Goal: Task Accomplishment & Management: Use online tool/utility

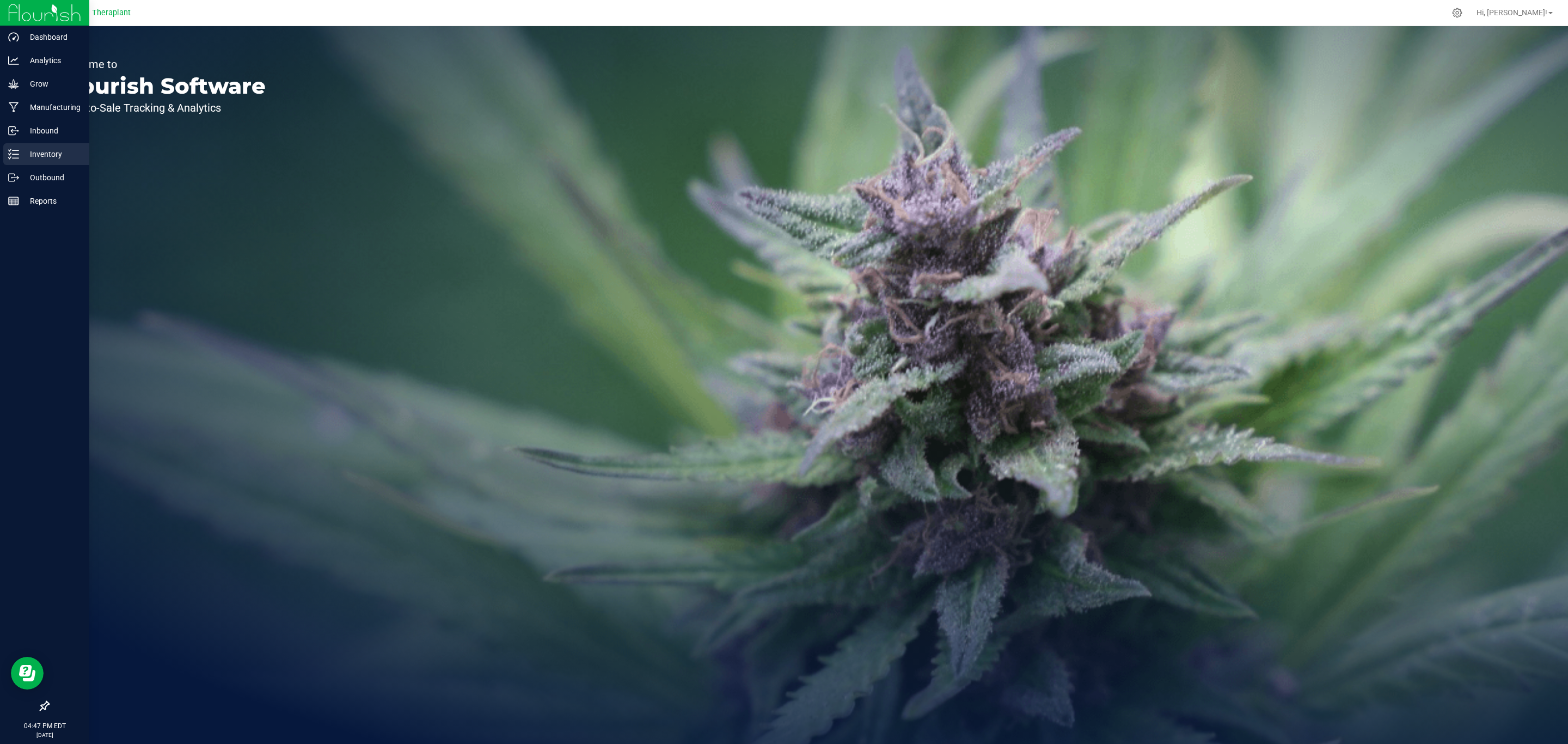
click at [22, 154] on p "Inventory" at bounding box center [51, 153] width 65 height 13
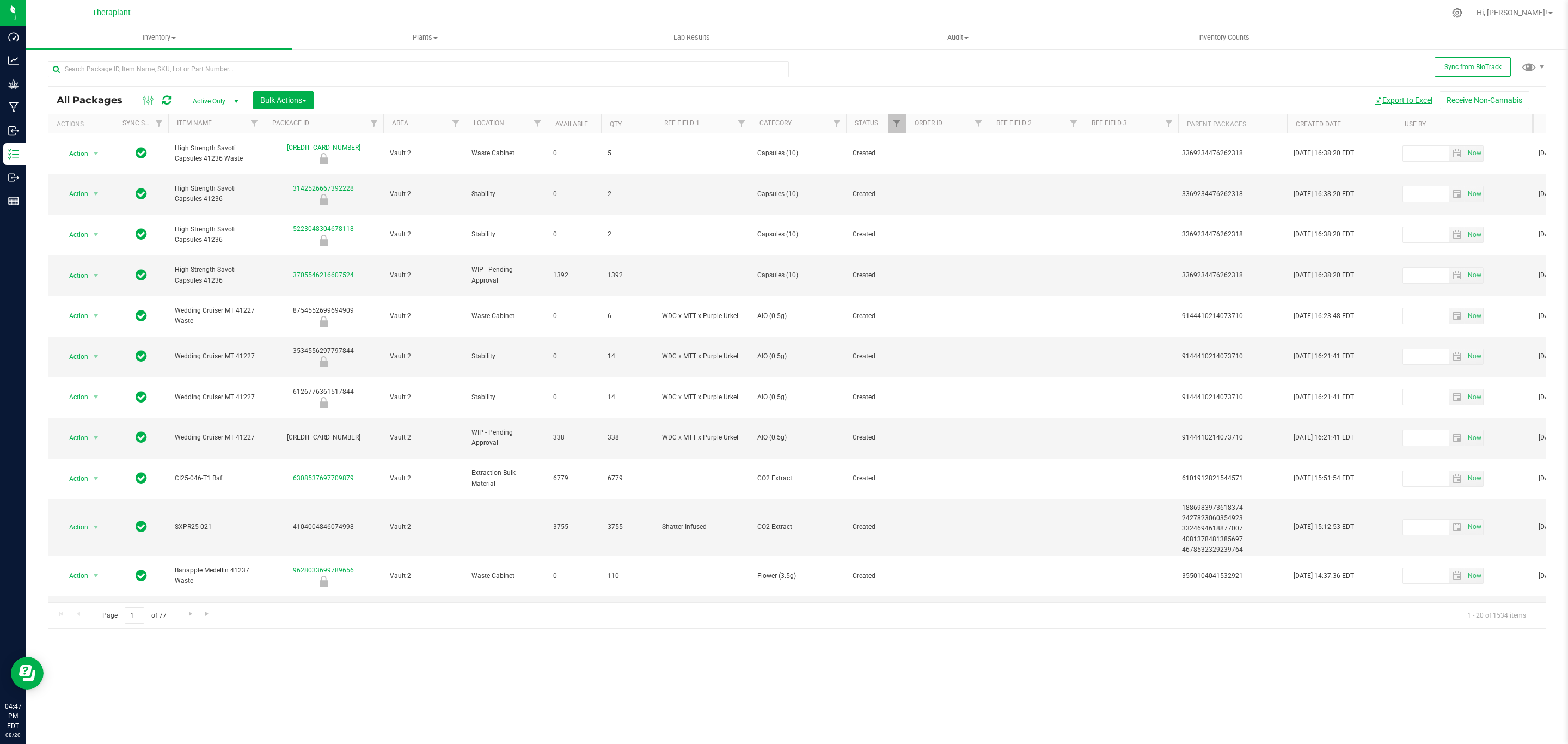
click at [1411, 102] on button "Export to Excel" at bounding box center [1403, 100] width 73 height 18
click at [890, 125] on link "Filter" at bounding box center [897, 124] width 18 height 18
click at [926, 287] on span "Scheduled for Destruction" at bounding box center [948, 288] width 75 height 7
click at [906, 287] on input "Scheduled for Destruction" at bounding box center [903, 289] width 7 height 7
checkbox input "true"
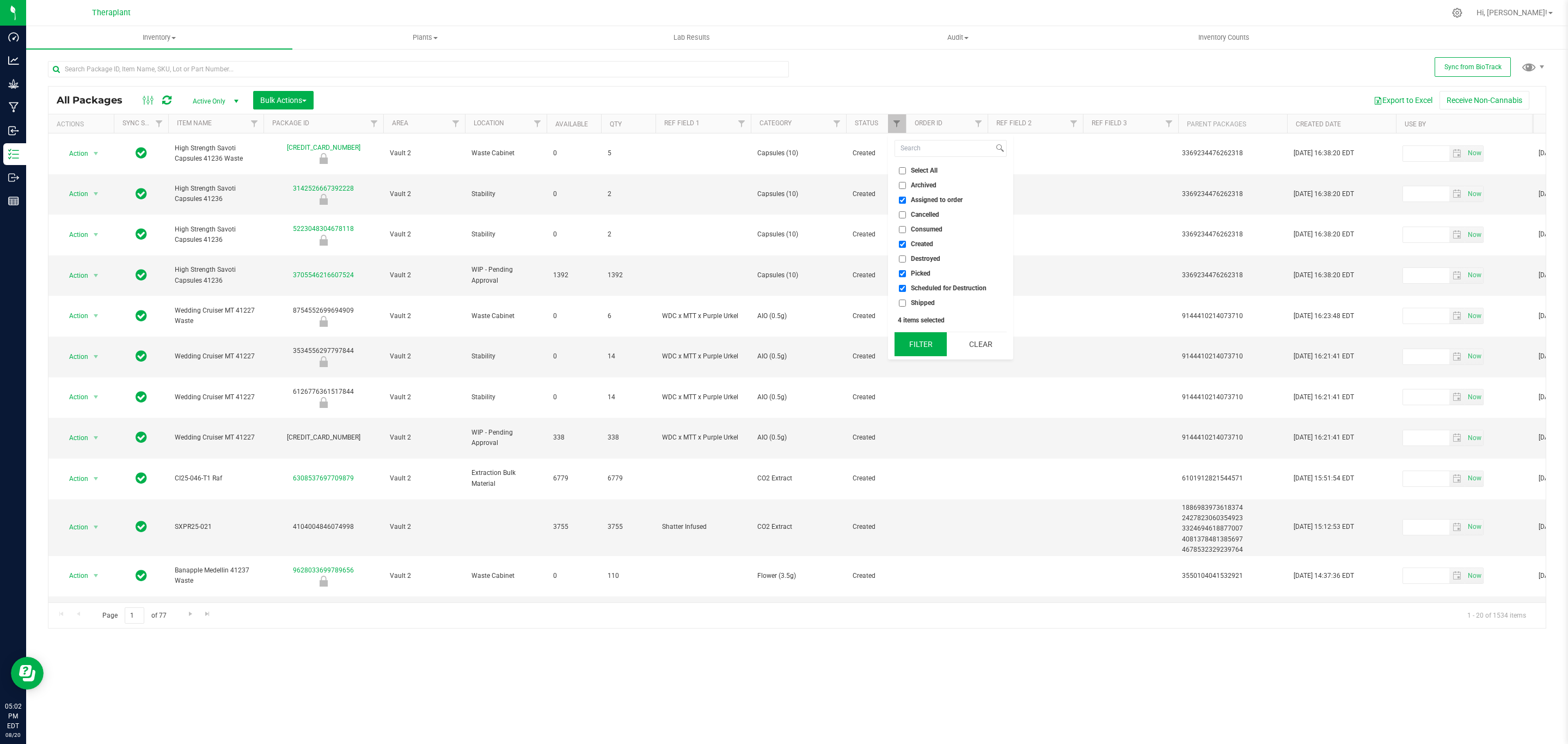
click at [923, 347] on button "Filter" at bounding box center [921, 344] width 52 height 24
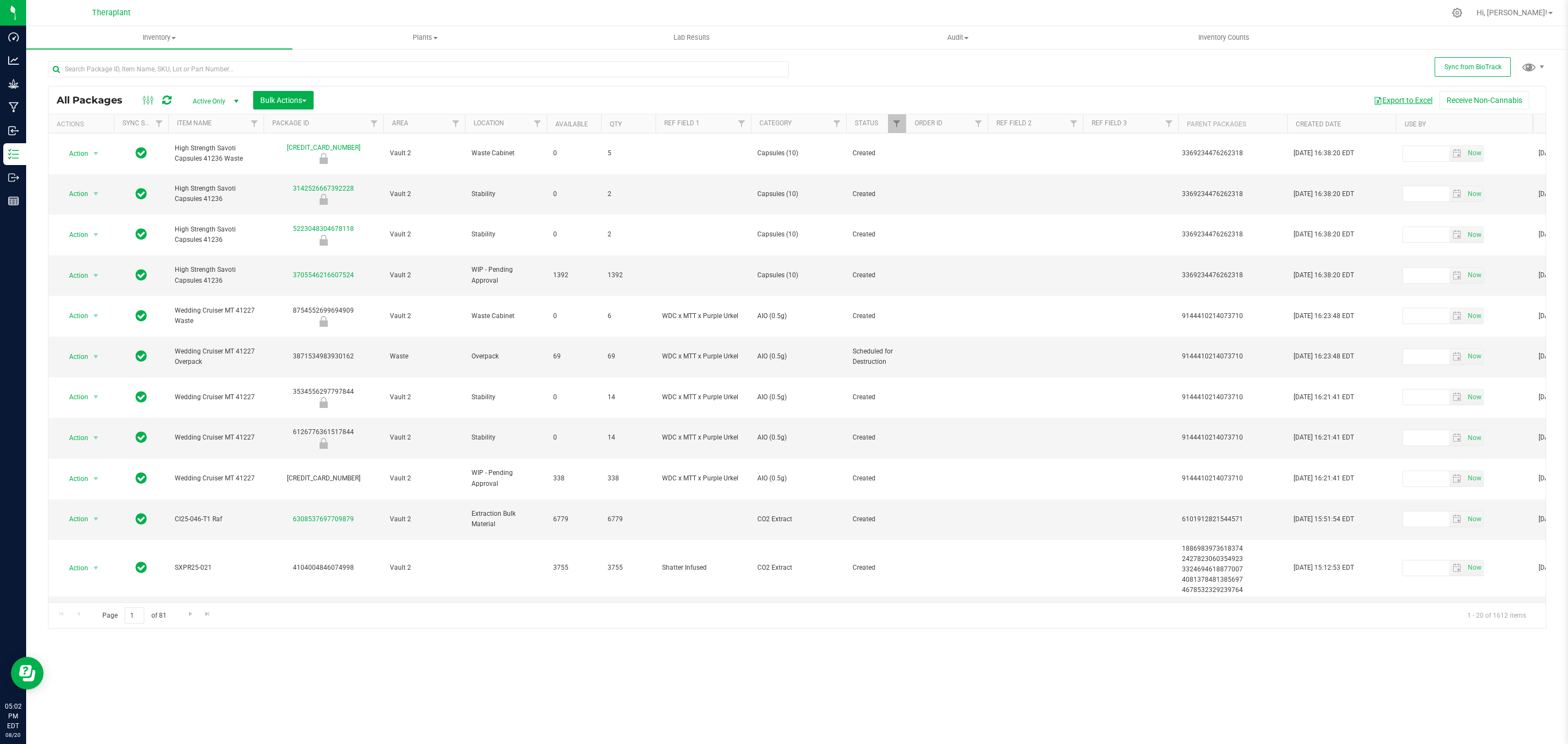
click at [1415, 98] on button "Export to Excel" at bounding box center [1403, 100] width 73 height 18
click at [326, 68] on input "text" at bounding box center [418, 69] width 741 height 16
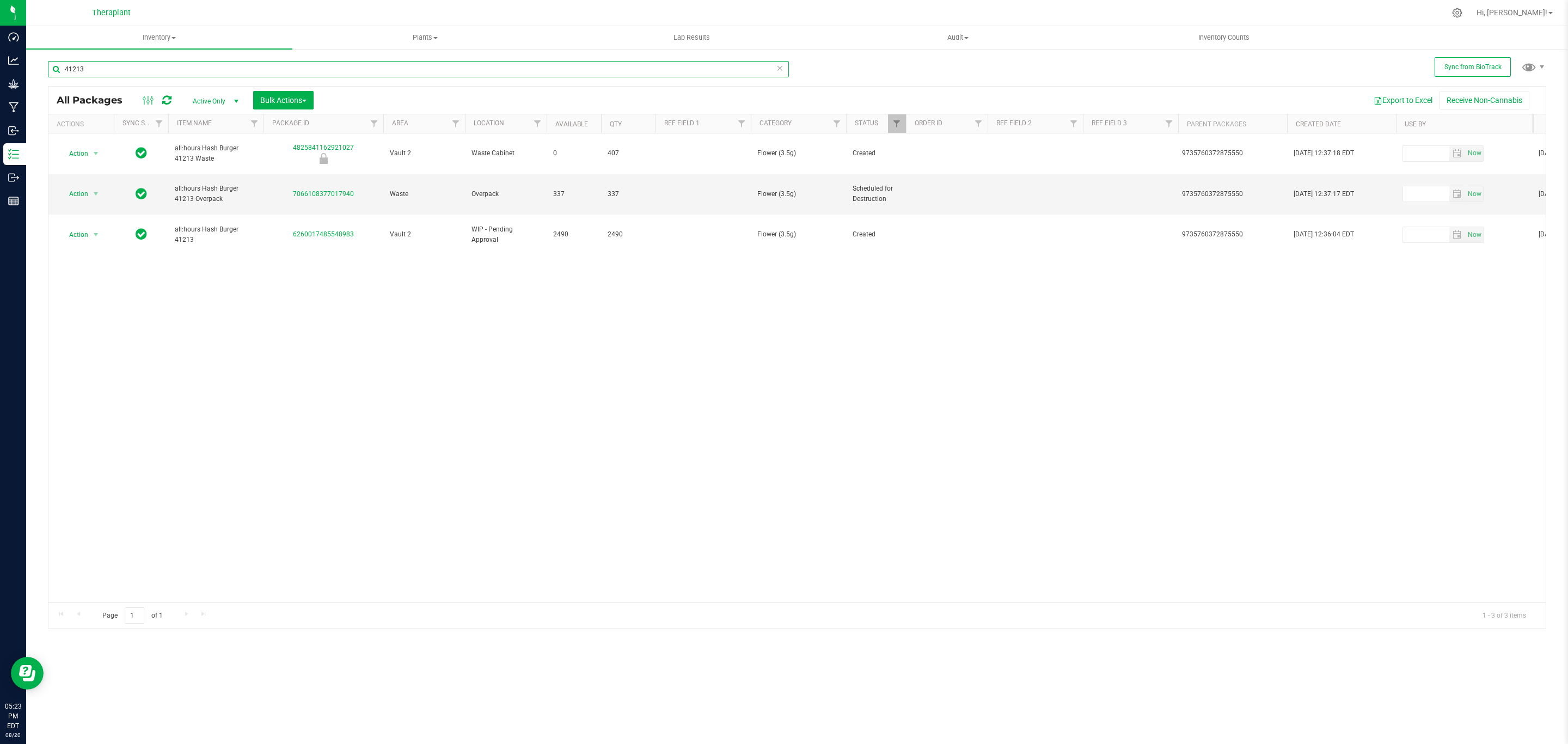
click at [206, 72] on input "41213" at bounding box center [418, 69] width 741 height 16
type input "41173"
